Goal: Task Accomplishment & Management: Complete application form

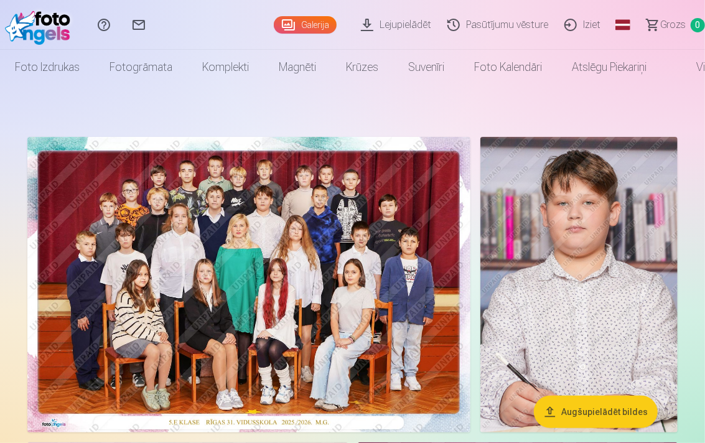
click at [360, 227] on button "Augšupielādēt bildes" at bounding box center [596, 411] width 124 height 32
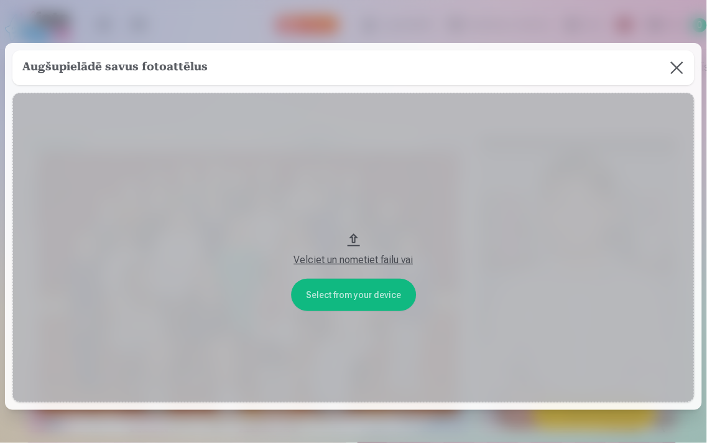
click at [357, 227] on div "Velciet un nometiet failu vai" at bounding box center [353, 259] width 657 height 15
click at [360, 62] on button at bounding box center [677, 67] width 35 height 35
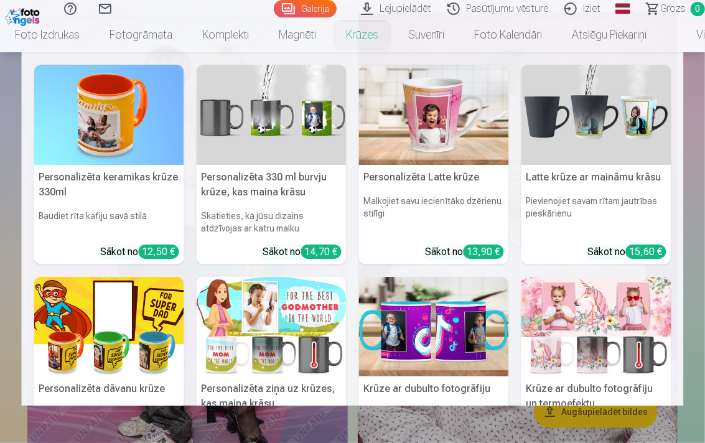
scroll to position [414, 0]
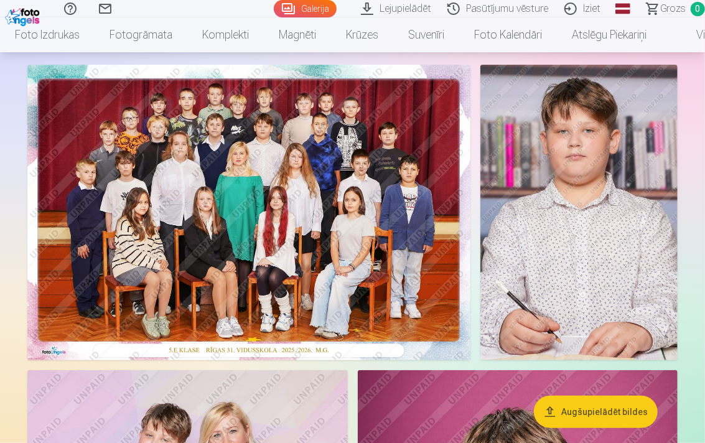
scroll to position [0, 0]
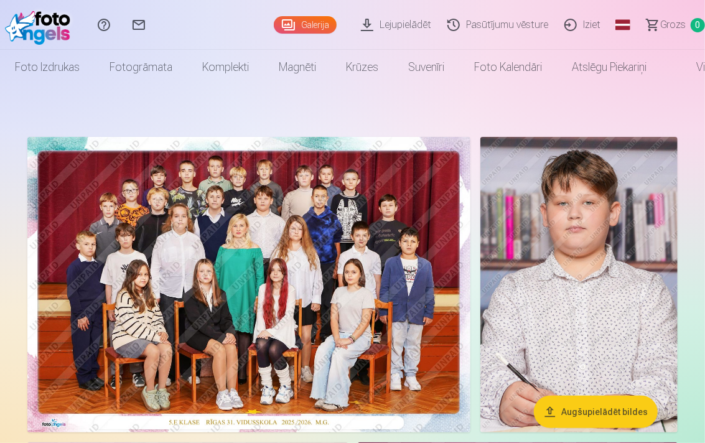
click at [360, 25] on link "Iziet" at bounding box center [584, 25] width 52 height 50
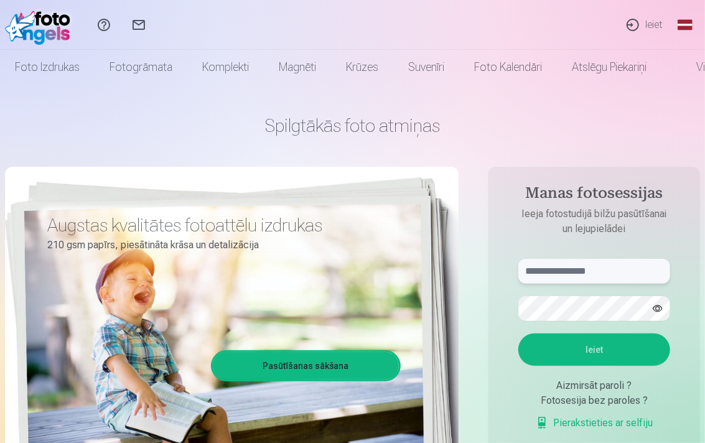
click at [585, 271] on input "text" at bounding box center [594, 271] width 152 height 25
type input "**********"
click at [657, 307] on button "button" at bounding box center [657, 309] width 24 height 24
click at [630, 347] on button "Ieiet" at bounding box center [594, 349] width 152 height 32
